Goal: Transaction & Acquisition: Book appointment/travel/reservation

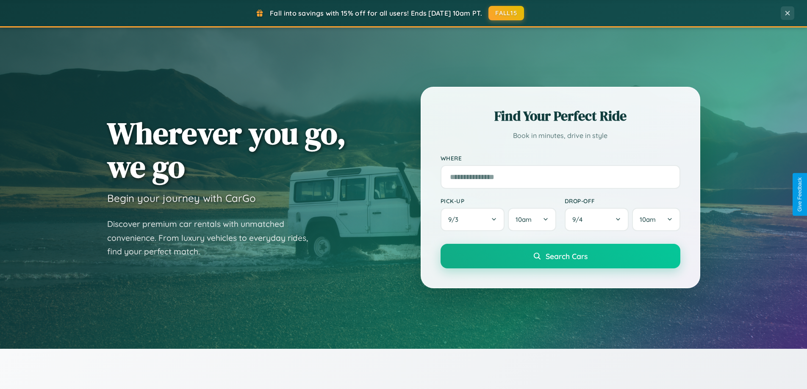
scroll to position [365, 0]
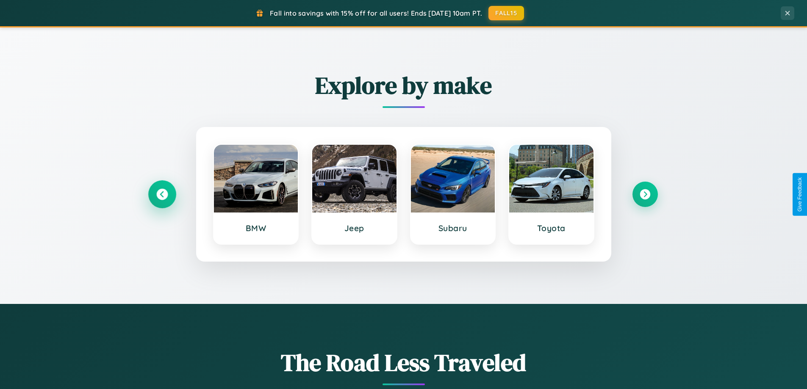
click at [162, 194] on icon at bounding box center [161, 194] width 11 height 11
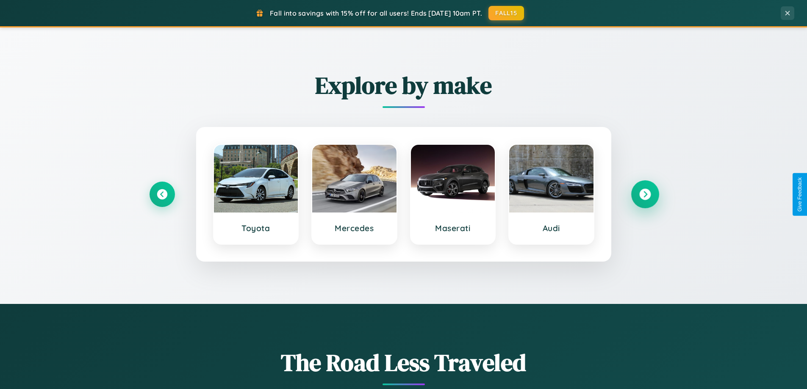
click at [645, 194] on icon at bounding box center [644, 194] width 11 height 11
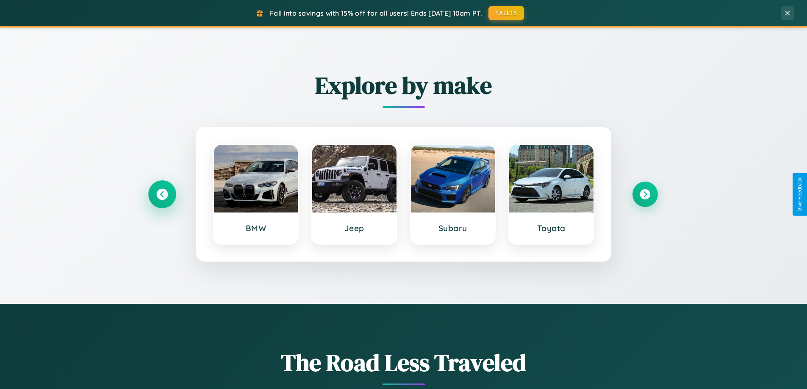
click at [162, 194] on icon at bounding box center [161, 194] width 11 height 11
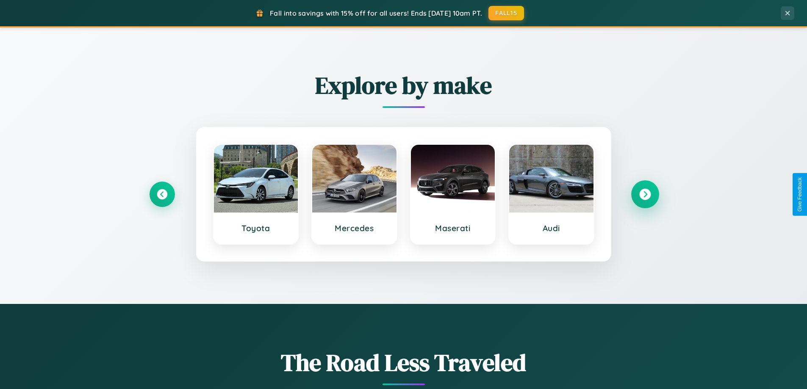
click at [645, 194] on icon at bounding box center [644, 194] width 11 height 11
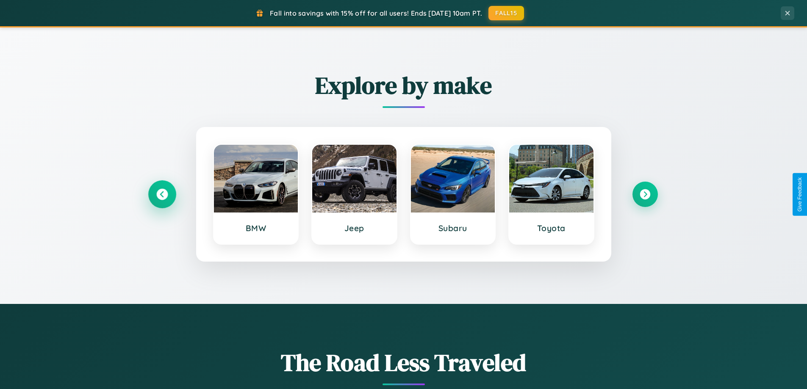
click at [162, 194] on icon at bounding box center [161, 194] width 11 height 11
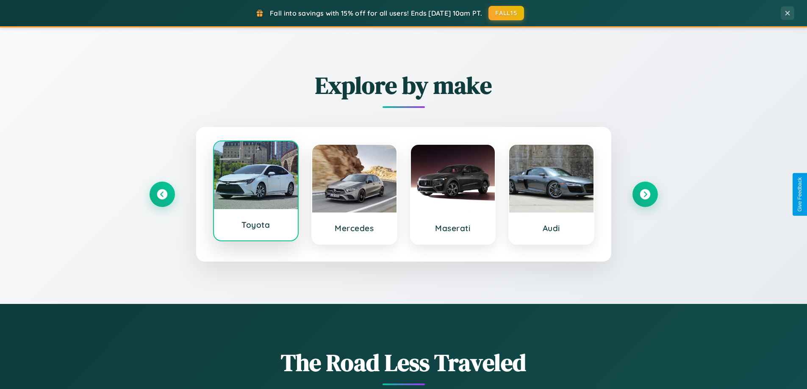
click at [255, 193] on div at bounding box center [256, 176] width 84 height 68
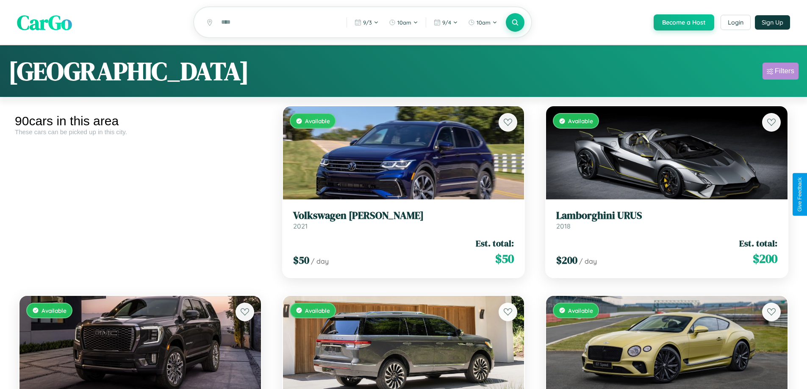
click at [780, 72] on div "Filters" at bounding box center [784, 71] width 19 height 8
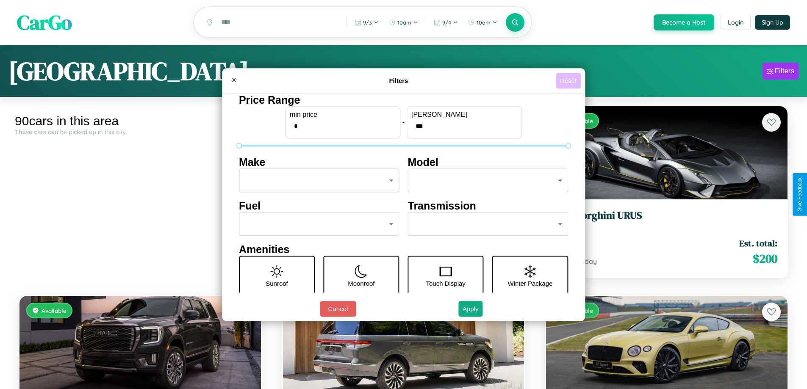
click at [569, 81] on button "Reset" at bounding box center [568, 81] width 25 height 16
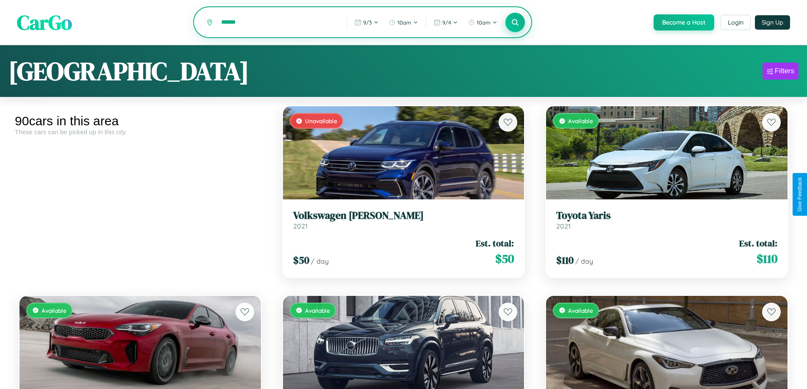
type input "******"
click at [515, 22] on icon at bounding box center [515, 22] width 8 height 8
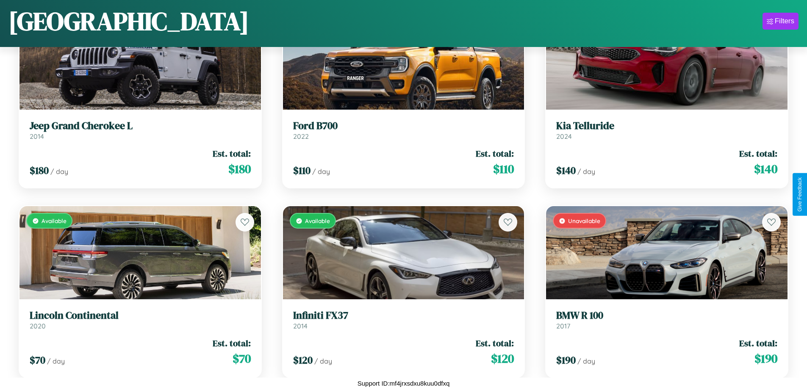
scroll to position [2016, 0]
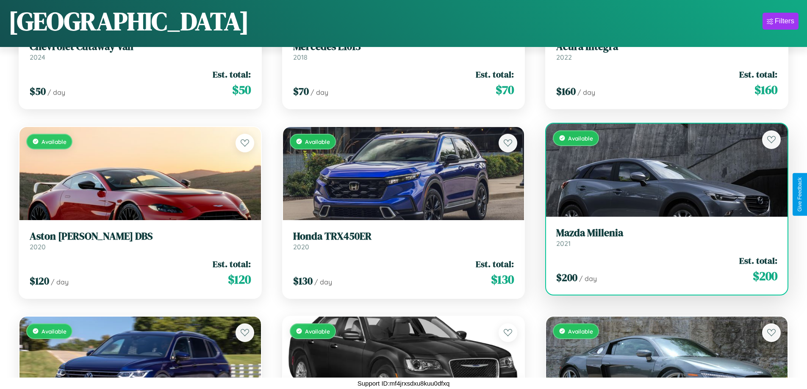
click at [661, 237] on h3 "Mazda Millenia" at bounding box center [666, 233] width 221 height 12
